Goal: Obtain resource: Download file/media

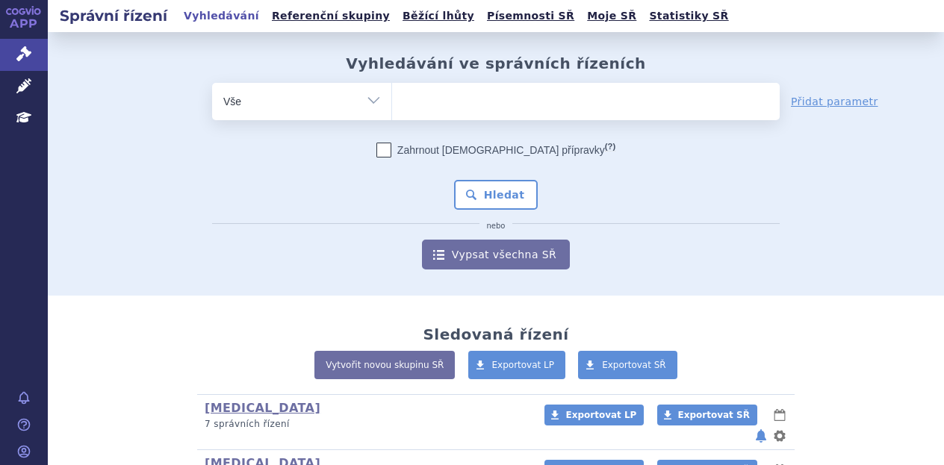
click at [511, 91] on ul at bounding box center [586, 98] width 388 height 31
click at [392, 91] on select at bounding box center [391, 100] width 1 height 37
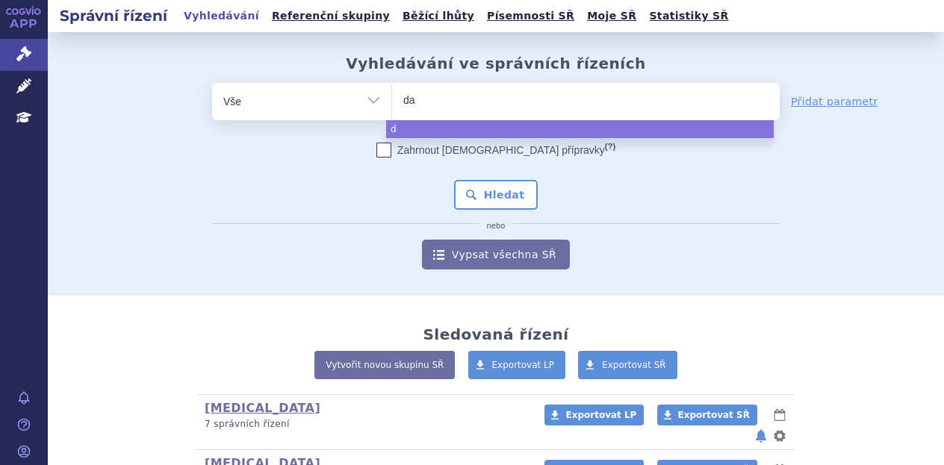
type input "dar"
type input "darx"
type input "darxz"
type input "darx"
type input "darz"
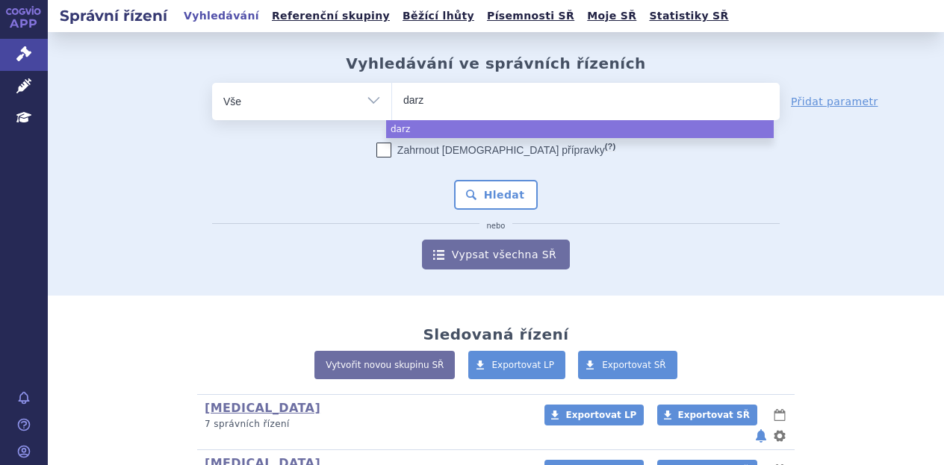
type input "darza"
type input "darzale"
type input "darzalex"
select select "darzalex"
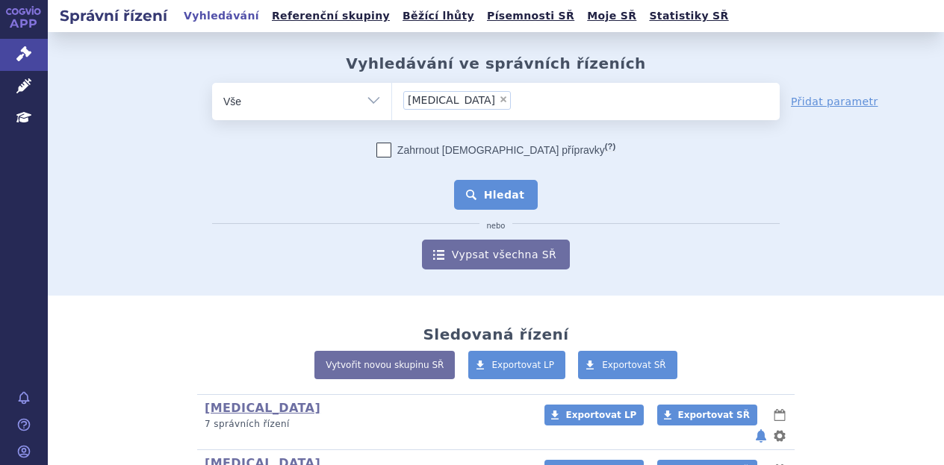
click at [503, 187] on button "Hledat" at bounding box center [496, 195] width 84 height 30
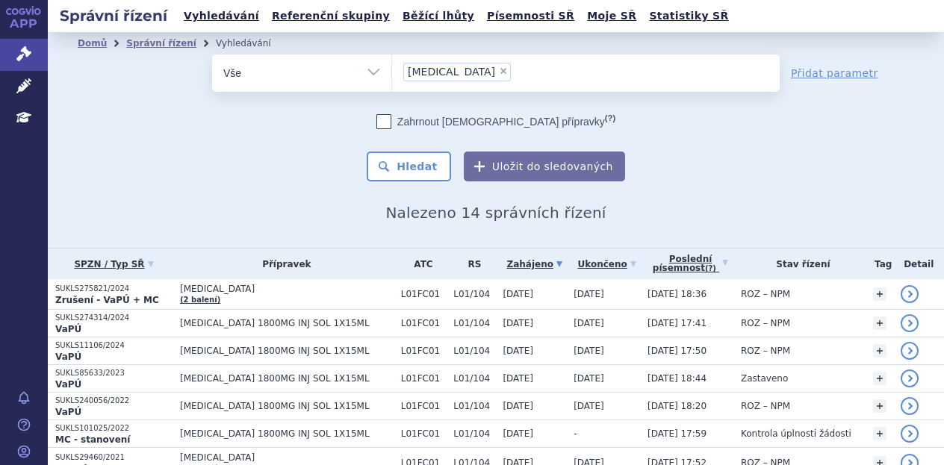
scroll to position [78, 0]
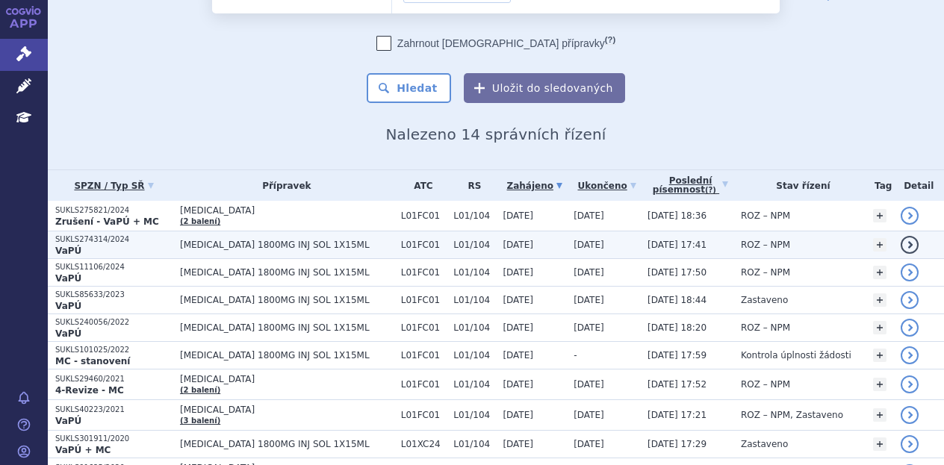
click at [268, 243] on span "[MEDICAL_DATA] 1800MG INJ SOL 1X15ML" at bounding box center [287, 245] width 214 height 10
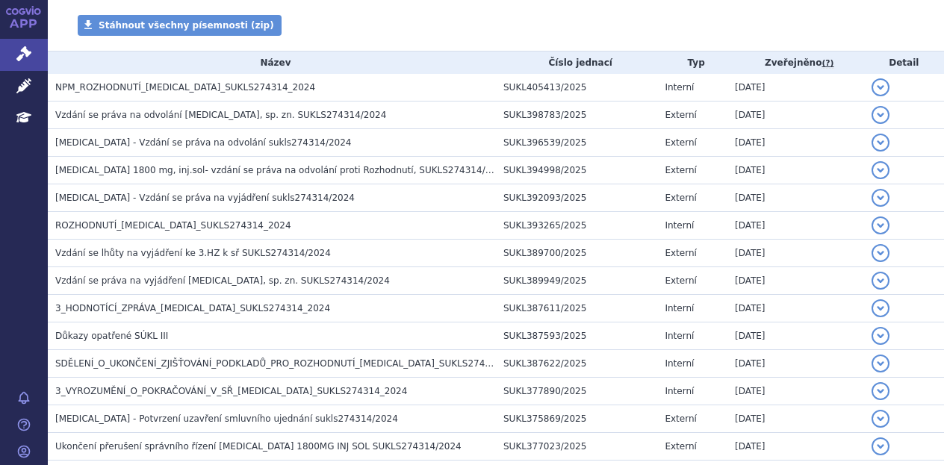
scroll to position [272, 0]
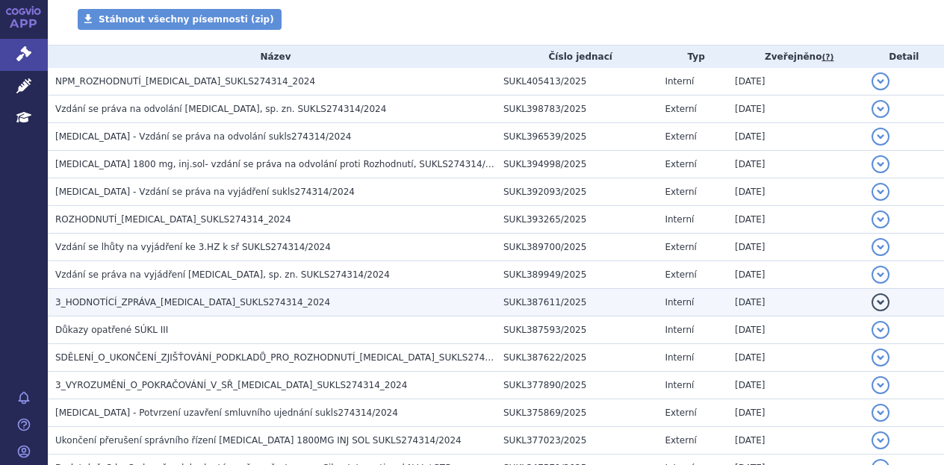
click at [271, 295] on h3 "3_HODNOTÍCÍ_ZPRÁVA_DARZALEX_SUKLS274314_2024" at bounding box center [275, 302] width 441 height 15
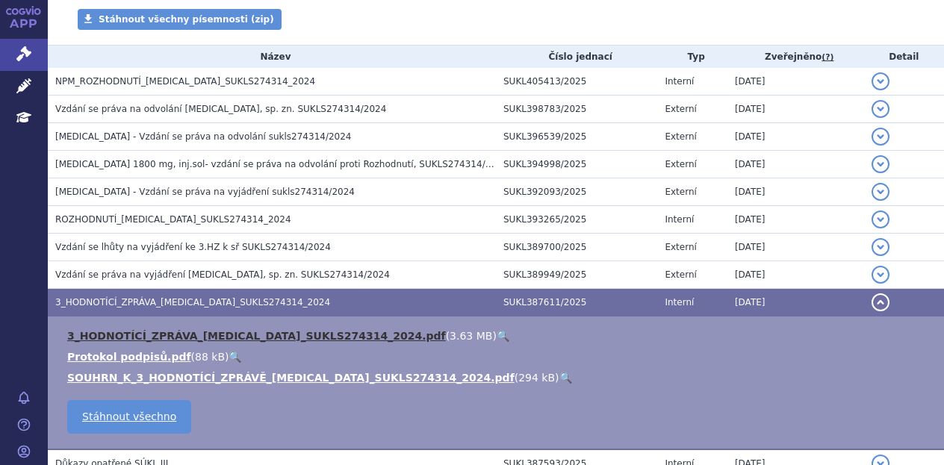
click at [261, 337] on link "3_HODNOTÍCÍ_ZPRÁVA_DARZALEX_SUKLS274314_2024.pdf" at bounding box center [256, 336] width 379 height 12
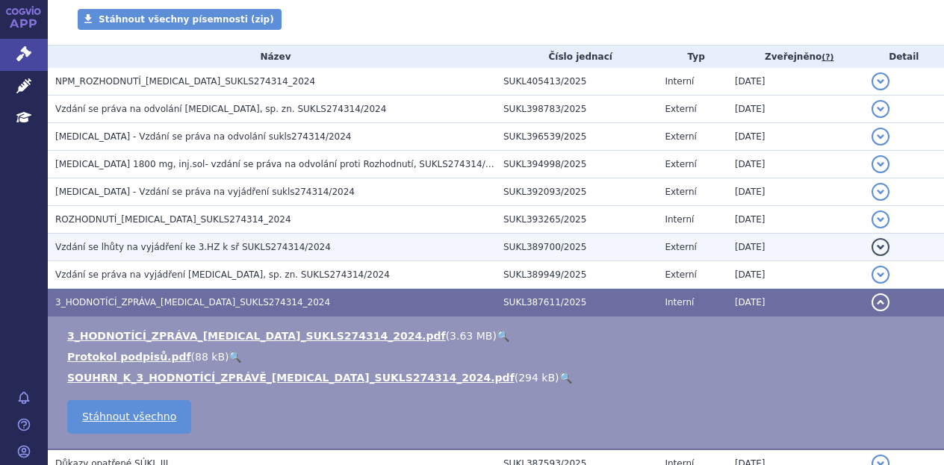
scroll to position [0, 0]
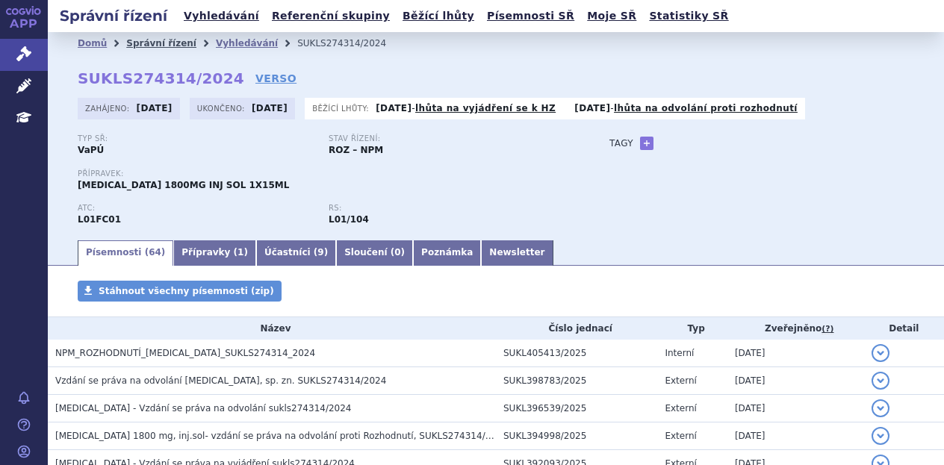
click at [151, 44] on link "Správní řízení" at bounding box center [161, 43] width 70 height 10
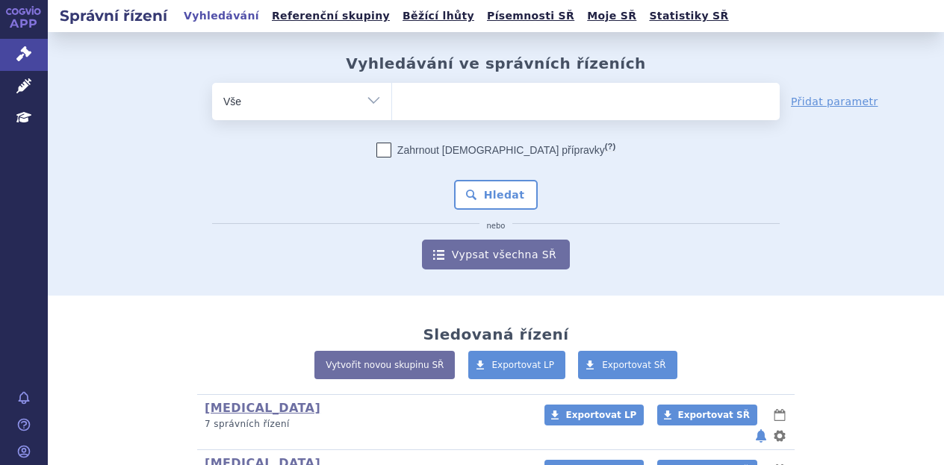
click at [529, 106] on ul at bounding box center [586, 98] width 388 height 31
click at [392, 106] on select at bounding box center [391, 100] width 1 height 37
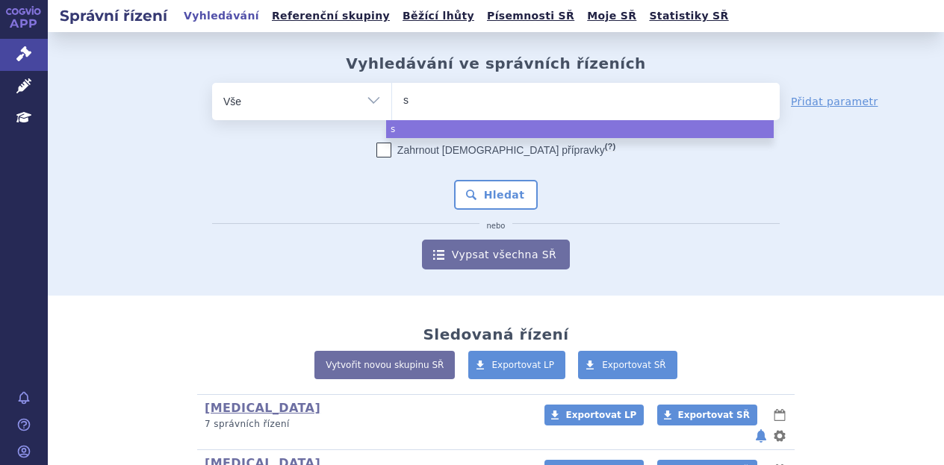
type input "sa"
type input "sar"
type input "sarcl"
type input "sarcli"
type input "sarclisa"
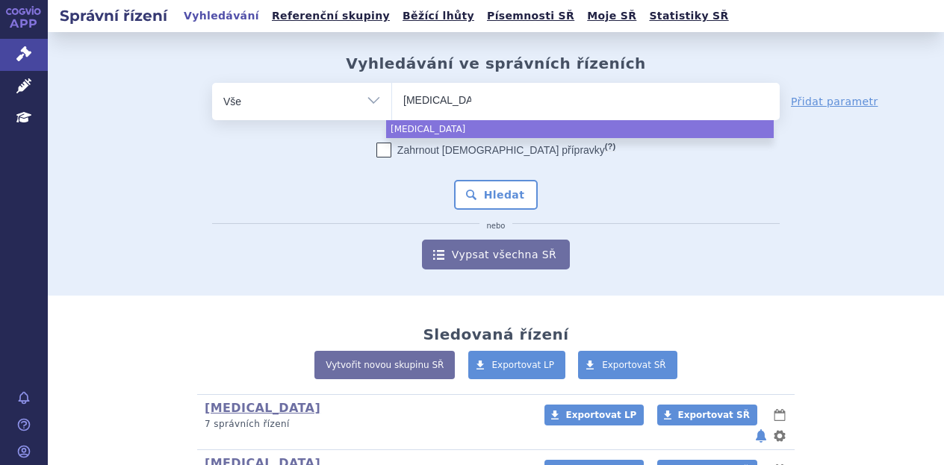
select select "sarclisa"
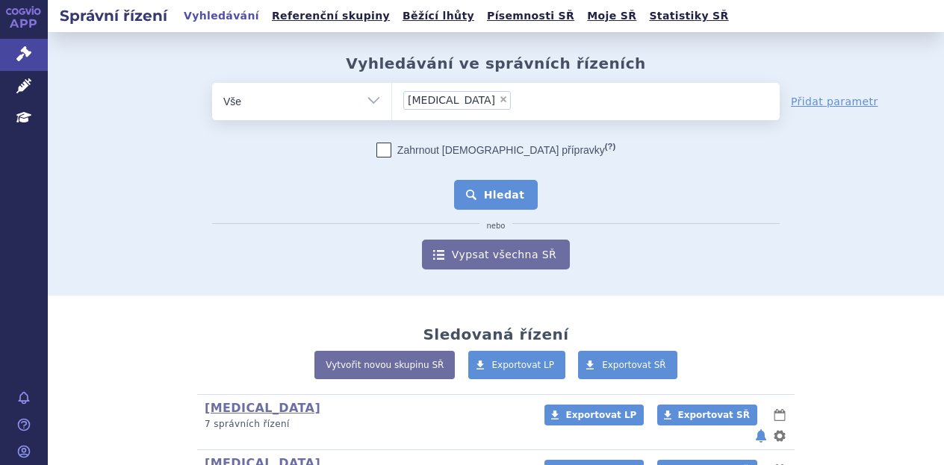
click at [507, 193] on button "Hledat" at bounding box center [496, 195] width 84 height 30
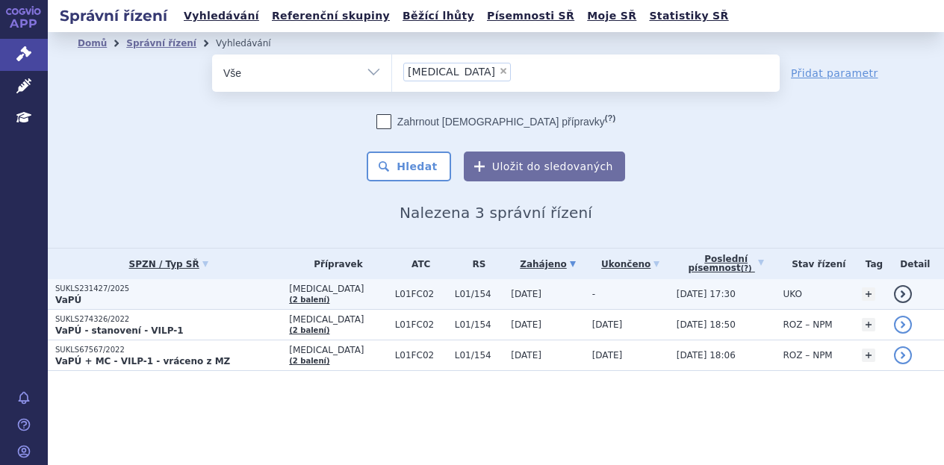
click at [190, 300] on p "VaPÚ" at bounding box center [168, 300] width 226 height 12
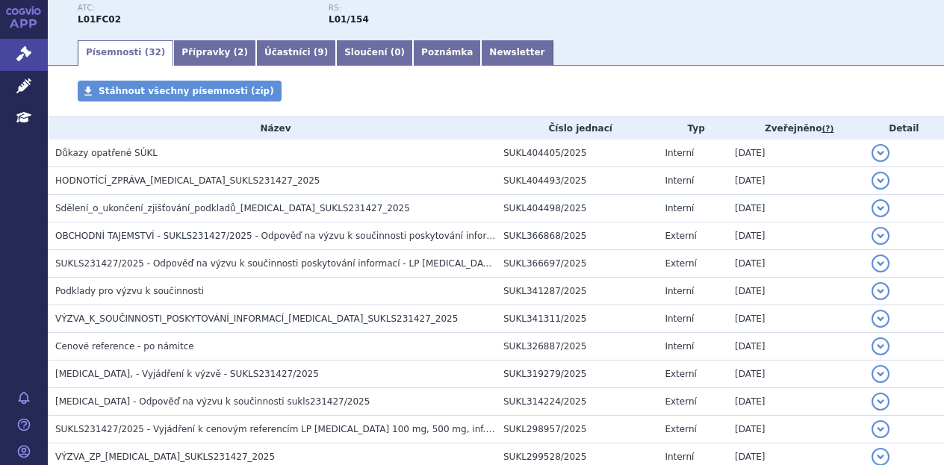
scroll to position [214, 0]
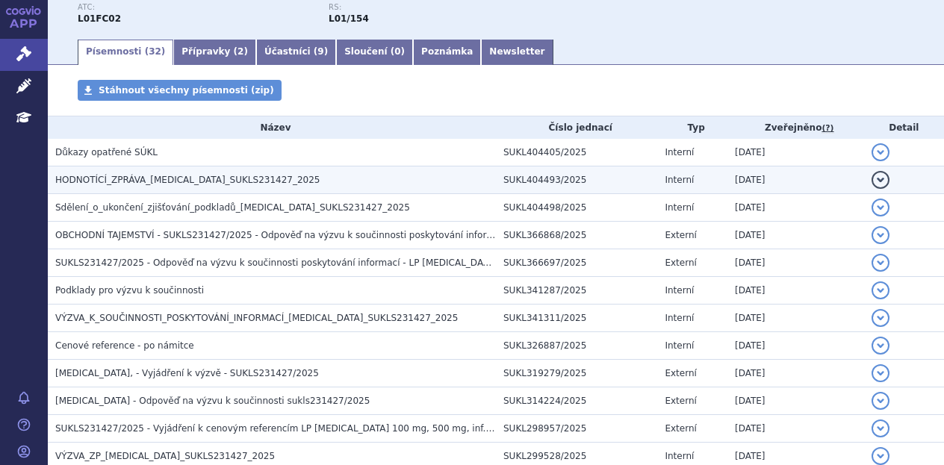
click at [181, 174] on h3 "HODNOTÍCÍ_ZPRÁVA_[MEDICAL_DATA]_SUKLS231427_2025" at bounding box center [275, 180] width 441 height 15
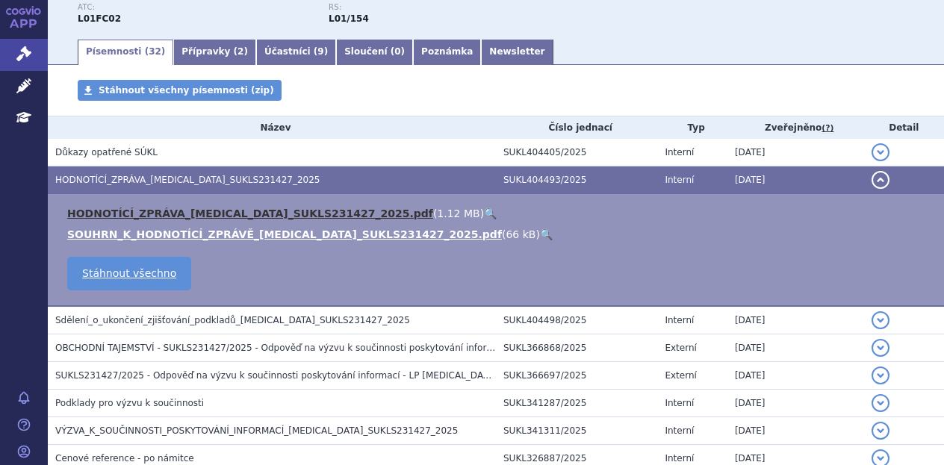
click at [156, 213] on link "HODNOTÍCÍ_ZPRÁVA_[MEDICAL_DATA]_SUKLS231427_2025.pdf" at bounding box center [250, 214] width 366 height 12
